Goal: Transaction & Acquisition: Book appointment/travel/reservation

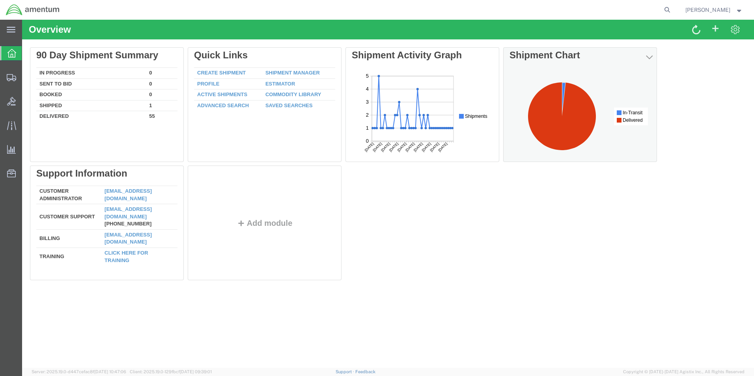
click at [562, 91] on icon at bounding box center [564, 99] width 4 height 34
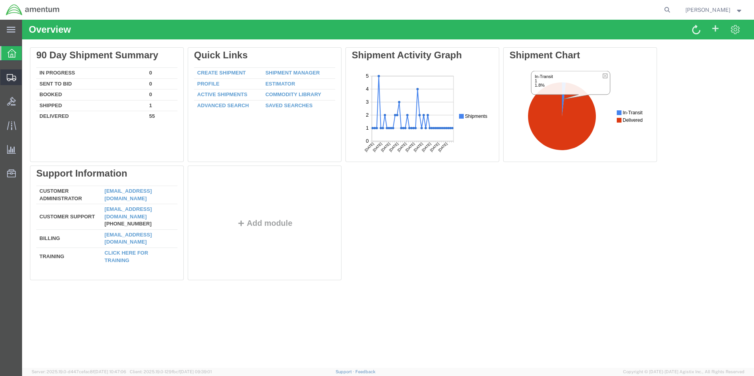
click at [27, 78] on span "Shipments" at bounding box center [25, 77] width 6 height 16
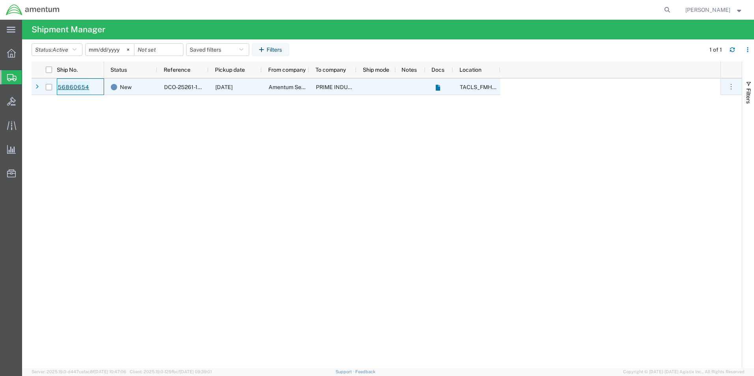
click at [78, 87] on link "56860654" at bounding box center [73, 87] width 32 height 13
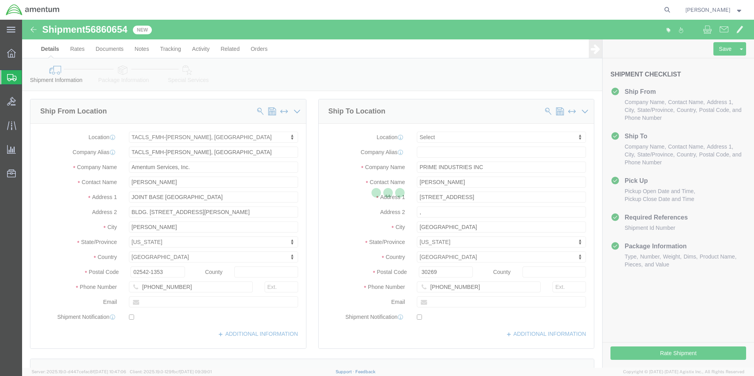
select select "42745"
select select
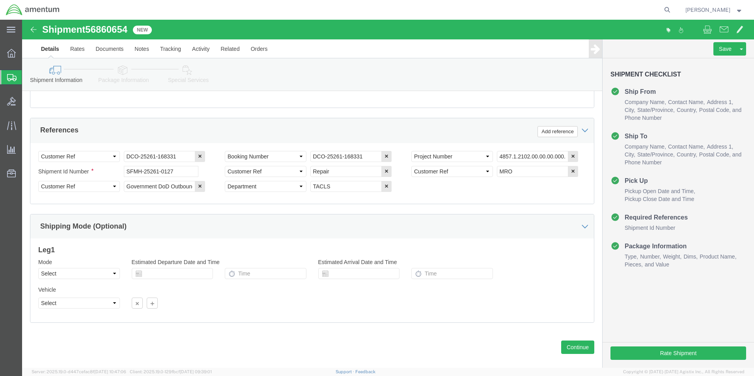
scroll to position [359, 0]
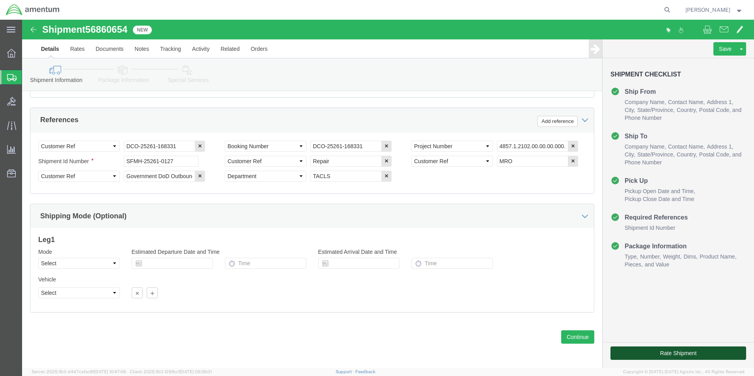
click button "Rate Shipment"
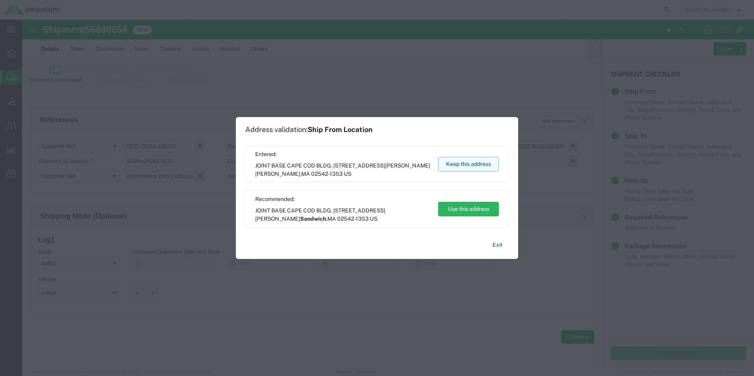
click at [478, 164] on button "Keep this address" at bounding box center [468, 164] width 61 height 15
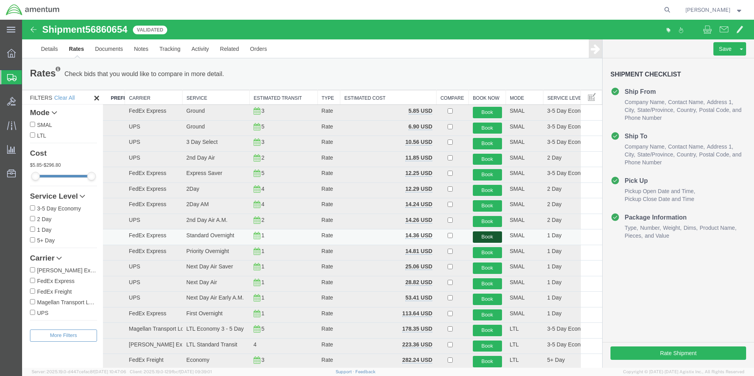
click at [482, 234] on button "Book" at bounding box center [487, 236] width 29 height 11
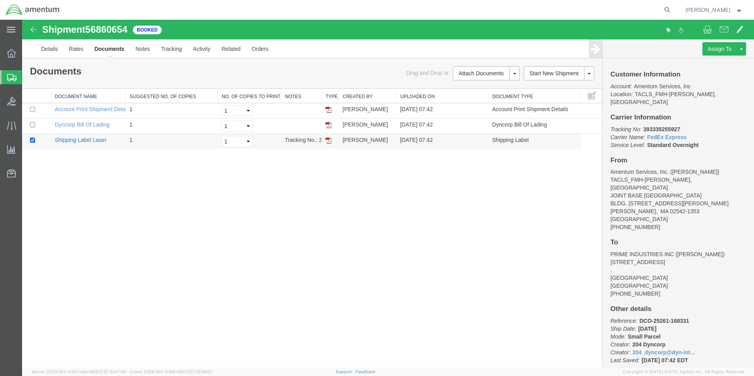
click at [80, 141] on link "Shipping Label Laser" at bounding box center [81, 140] width 52 height 6
click at [28, 76] on span "Shipments" at bounding box center [25, 77] width 6 height 16
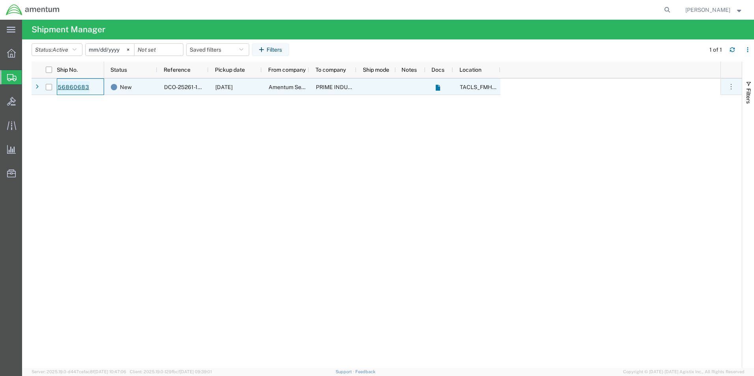
click at [72, 83] on link "56860683" at bounding box center [73, 87] width 32 height 13
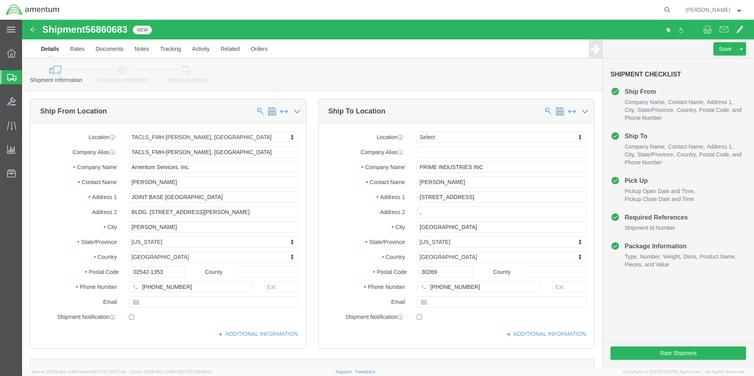
select select "42745"
select select
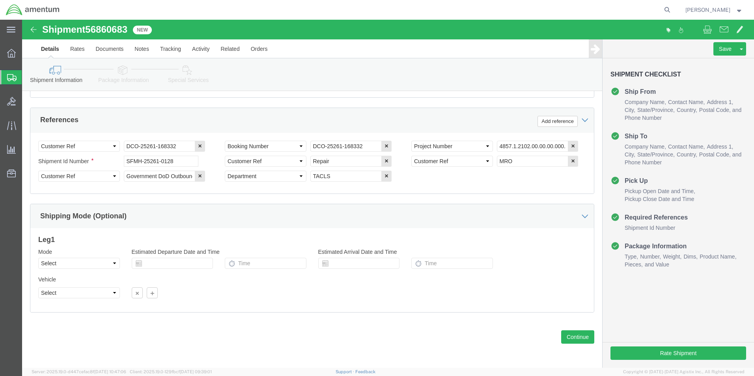
scroll to position [201, 0]
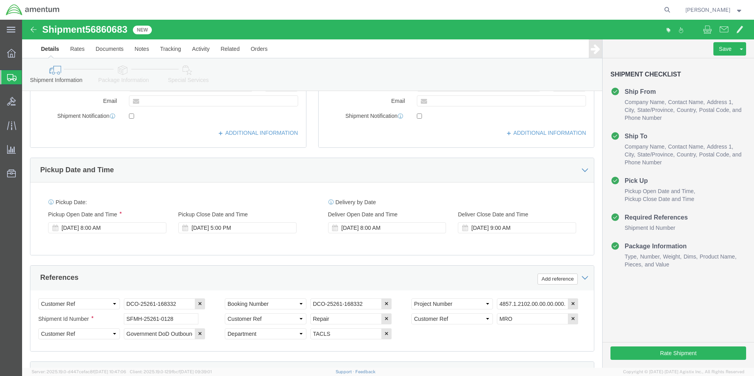
click at [28, 77] on span "Shipments" at bounding box center [25, 77] width 6 height 16
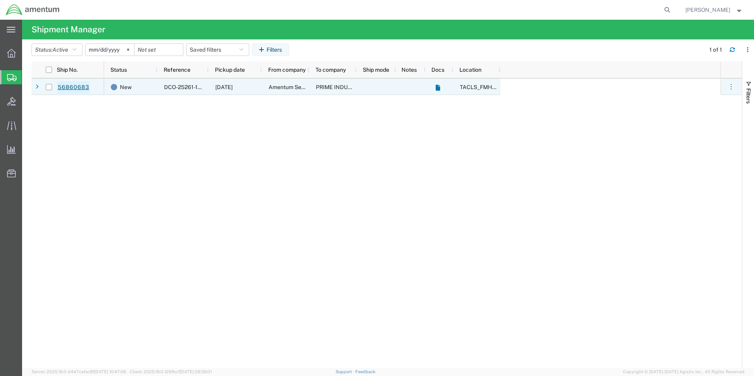
click at [74, 87] on link "56860683" at bounding box center [73, 87] width 32 height 13
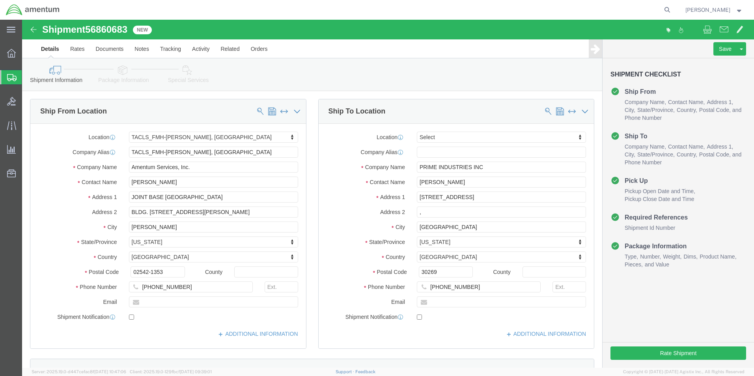
select select "42745"
select select
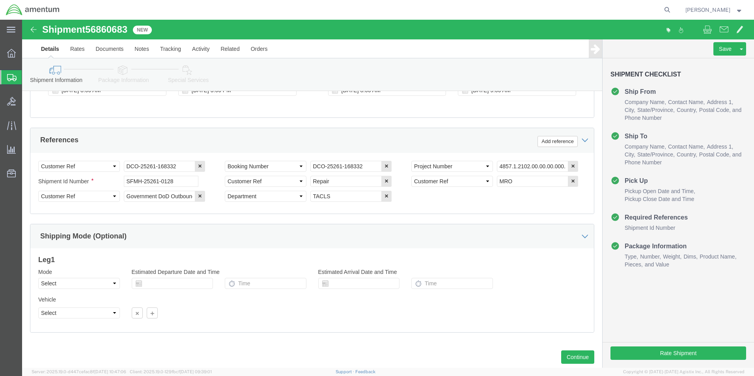
scroll to position [359, 0]
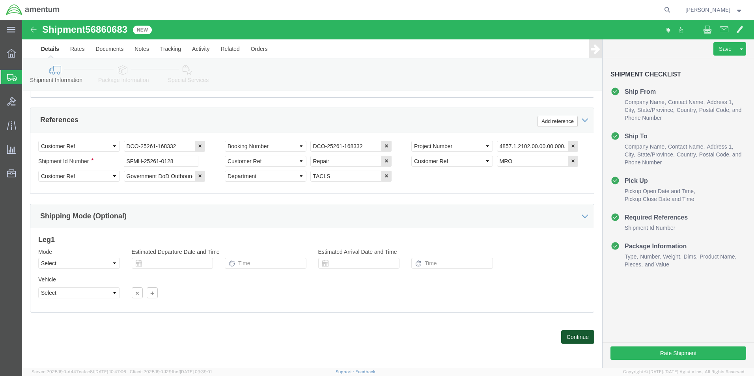
click button "Continue"
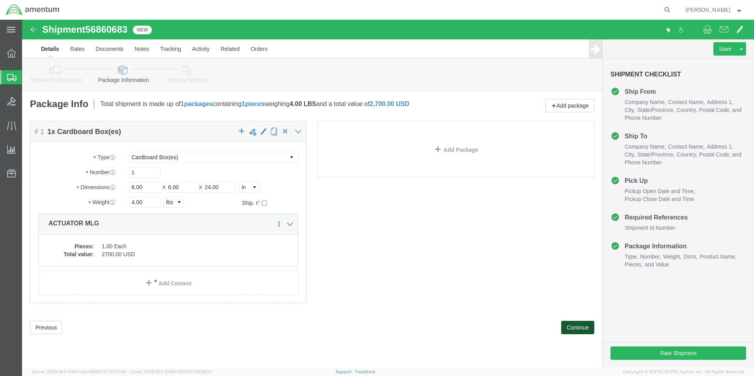
click button "Continue"
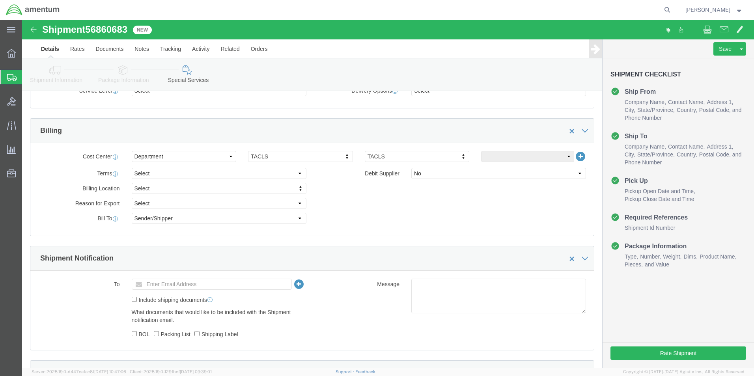
scroll to position [329, 0]
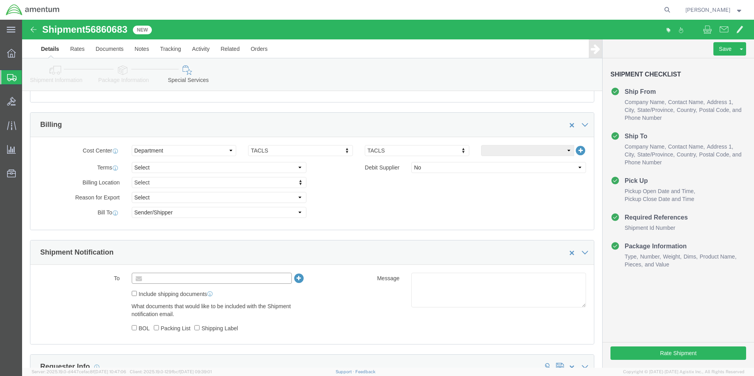
click input "text"
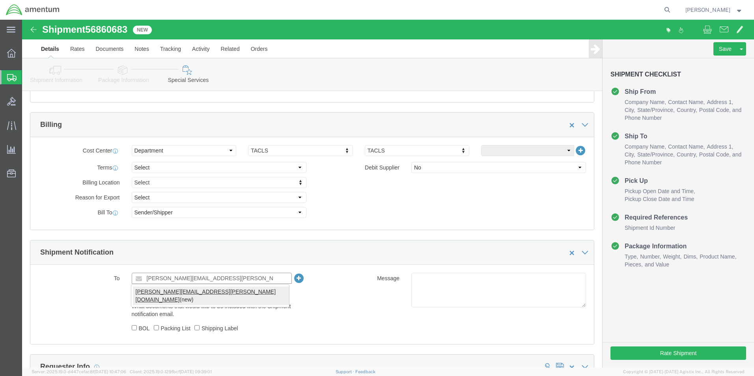
type input "[PERSON_NAME][EMAIL_ADDRESS][PERSON_NAME][DOMAIN_NAME]"
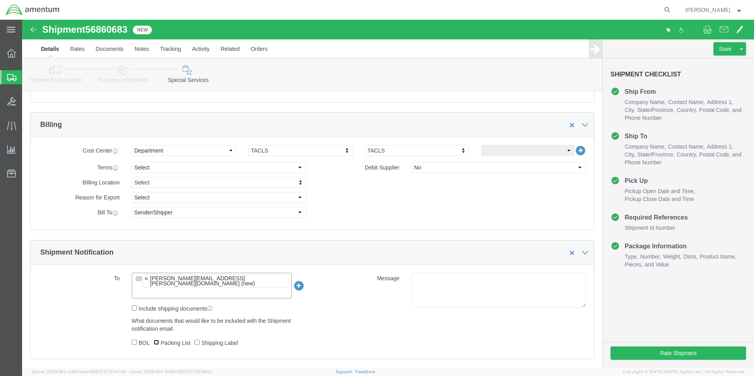
click input "Packing List"
checkbox input "true"
click input "Shipping Label"
checkbox input "true"
click button "Rate Shipment"
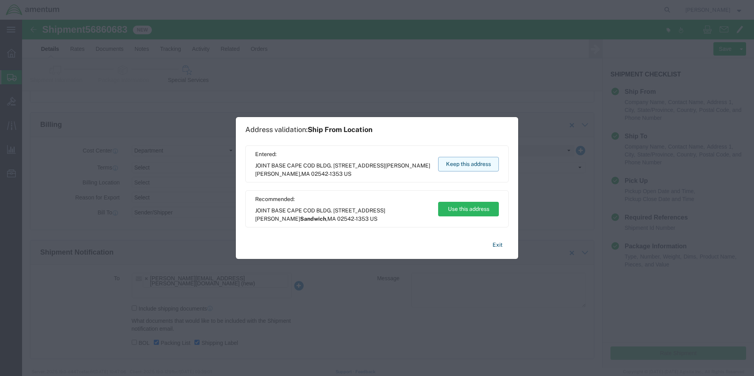
click at [462, 162] on button "Keep this address" at bounding box center [468, 164] width 61 height 15
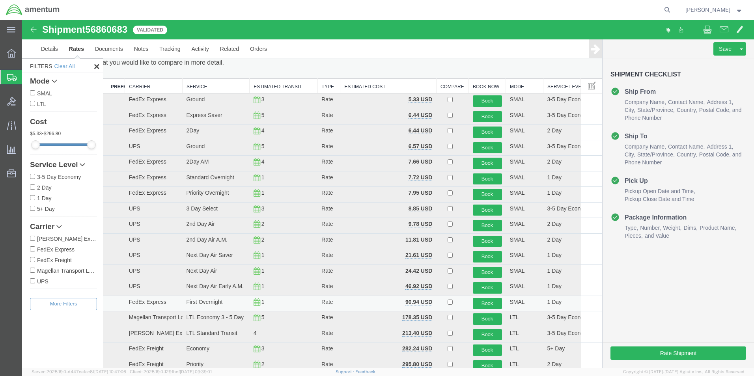
scroll to position [0, 0]
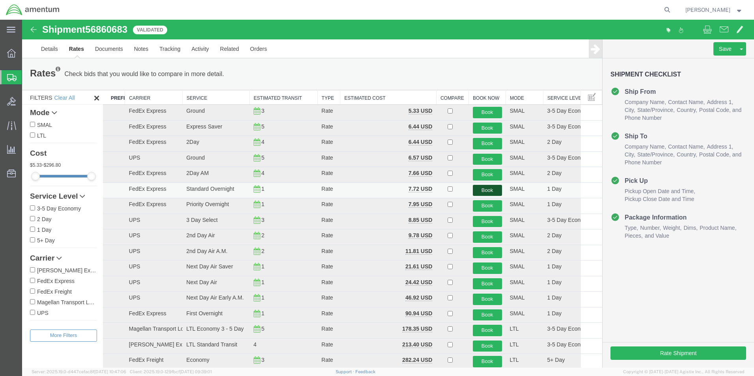
click at [491, 190] on button "Book" at bounding box center [487, 190] width 29 height 11
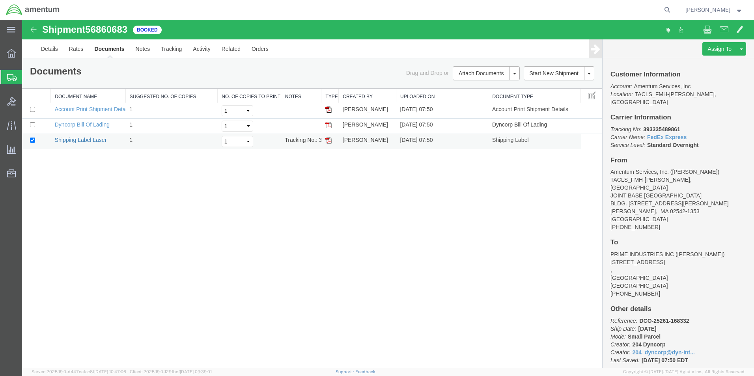
click at [74, 137] on link "Shipping Label Laser" at bounding box center [81, 140] width 52 height 6
